Goal: Information Seeking & Learning: Learn about a topic

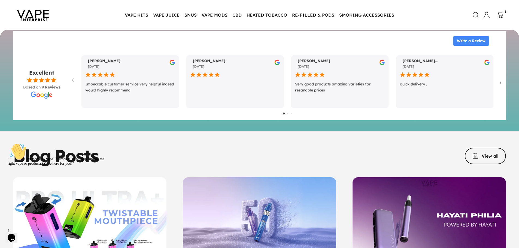
scroll to position [2557, 0]
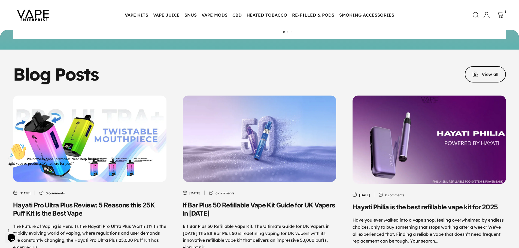
click at [394, 145] on img "Hayati Philia is the best refillable vape kit for 2025" at bounding box center [428, 139] width 161 height 93
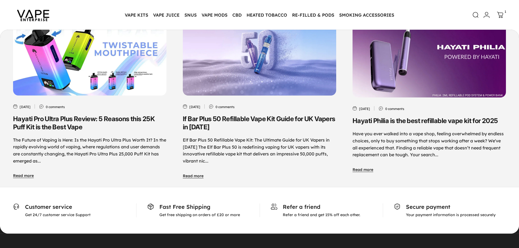
scroll to position [2503, 0]
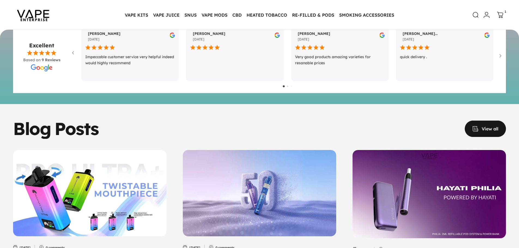
click at [485, 124] on span at bounding box center [485, 128] width 62 height 33
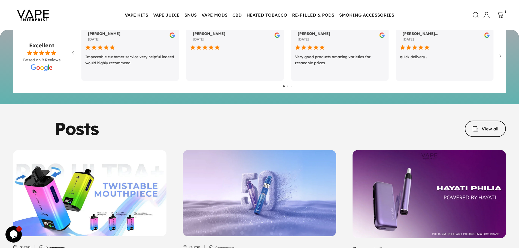
scroll to position [0, 0]
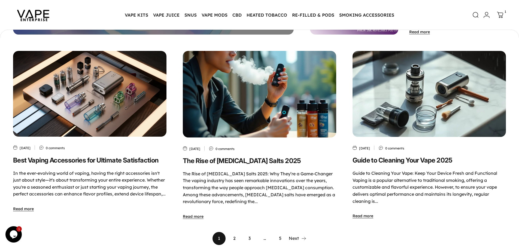
scroll to position [271, 0]
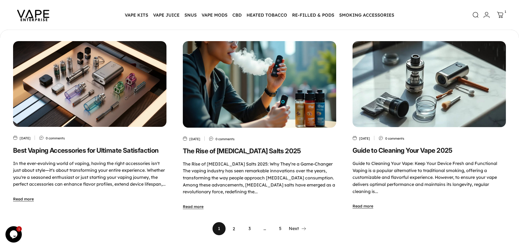
click at [232, 230] on link "2" at bounding box center [234, 228] width 13 height 13
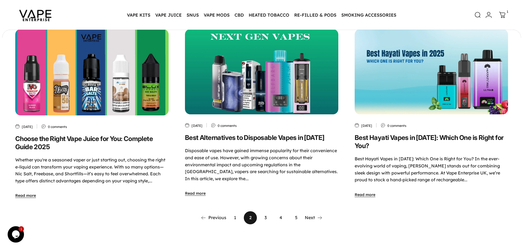
scroll to position [271, 0]
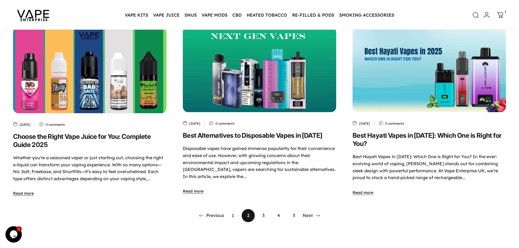
click at [473, 16] on icon at bounding box center [475, 14] width 5 height 5
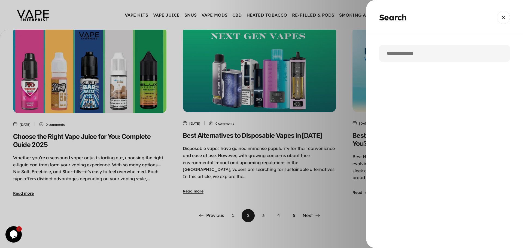
click at [424, 53] on input "Search" at bounding box center [444, 53] width 131 height 17
paste input "**********"
type input "**********"
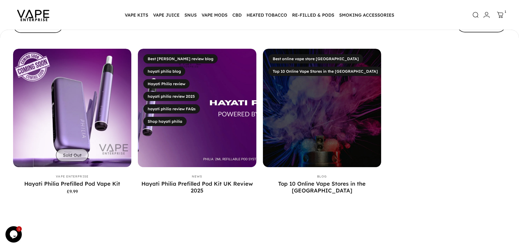
scroll to position [108, 0]
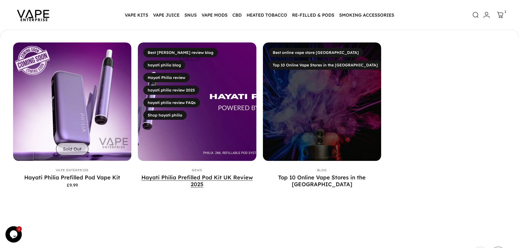
click at [194, 178] on link "Hayati Philia Prefilled Pod Kit UK Review 2025" at bounding box center [196, 181] width 111 height 14
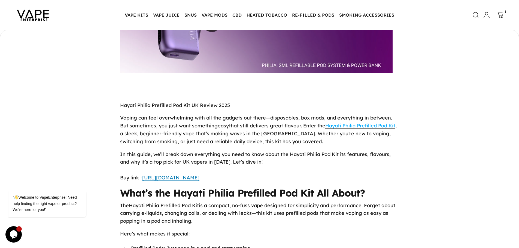
scroll to position [218, 0]
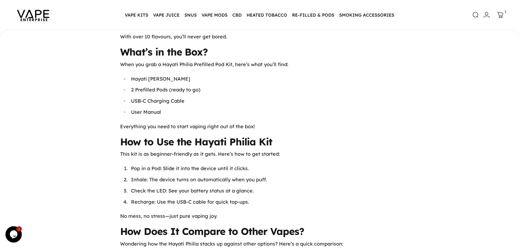
scroll to position [1089, 0]
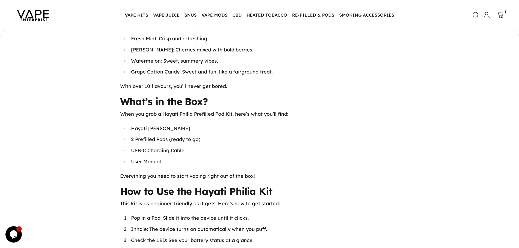
click at [39, 11] on img at bounding box center [33, 15] width 49 height 26
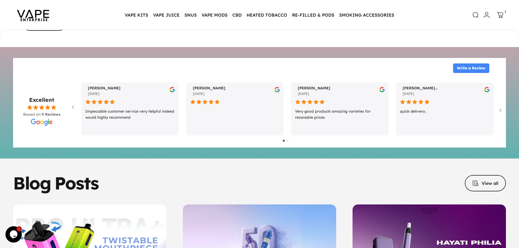
scroll to position [2557, 0]
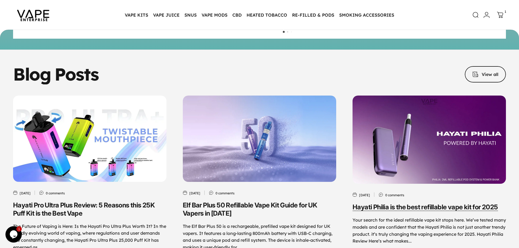
click at [391, 205] on link "Hayati Philia is the best refillable vape kit for 2025" at bounding box center [424, 207] width 145 height 8
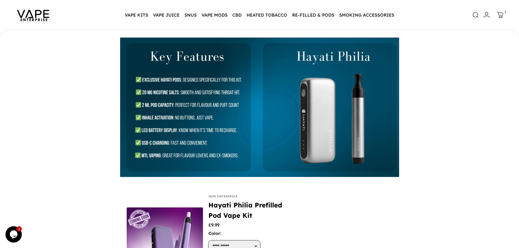
scroll to position [299, 0]
